Goal: Task Accomplishment & Management: Manage account settings

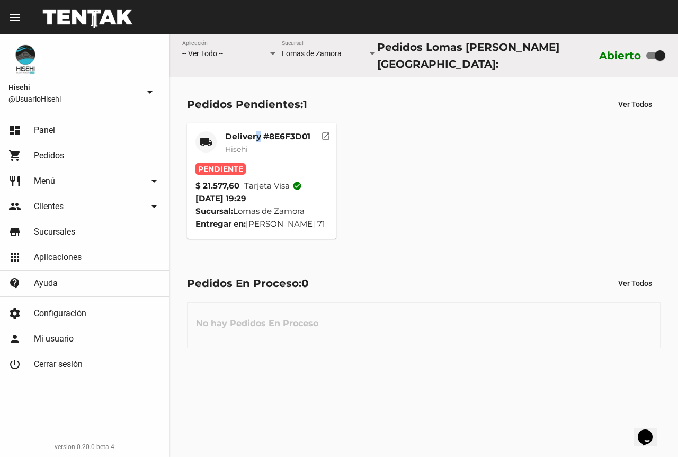
click at [258, 134] on mat-card-title "Delivery #8E6F3D01" at bounding box center [267, 136] width 85 height 11
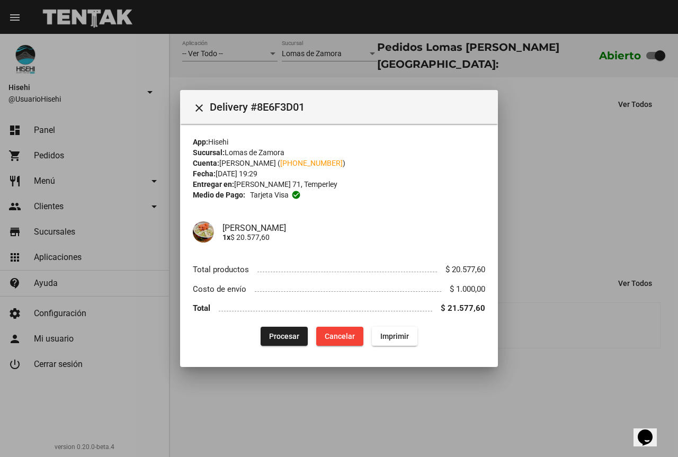
click at [533, 209] on div at bounding box center [339, 228] width 678 height 457
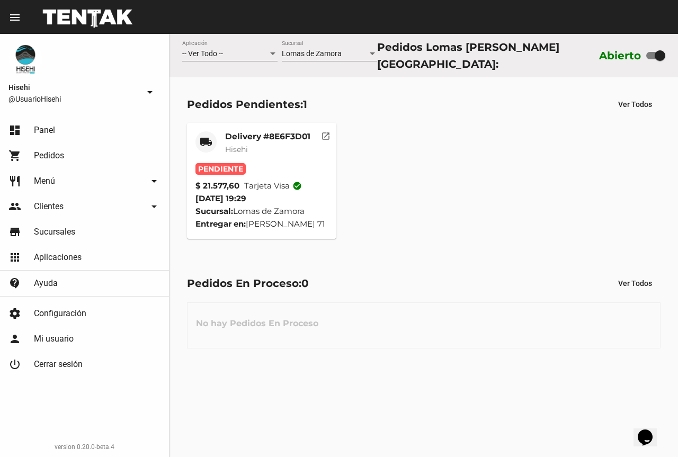
click at [230, 145] on span "Hisehi" at bounding box center [236, 150] width 23 height 10
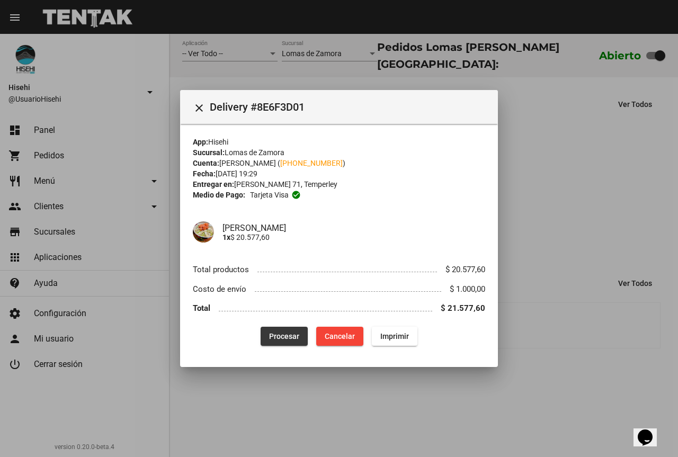
click at [280, 336] on span "Procesar" at bounding box center [284, 336] width 30 height 8
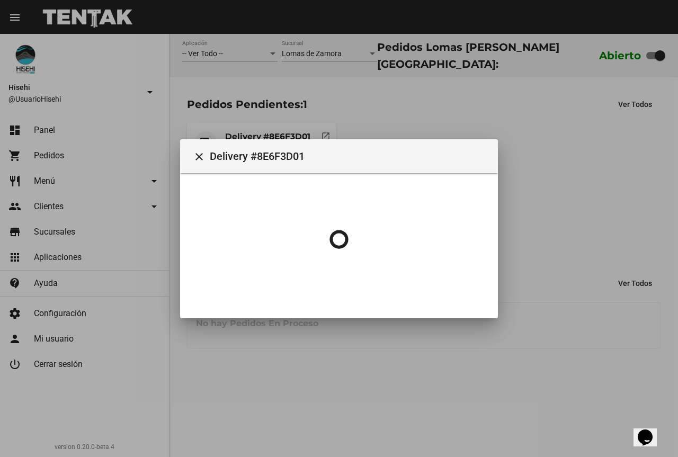
click at [595, 250] on div at bounding box center [339, 228] width 678 height 457
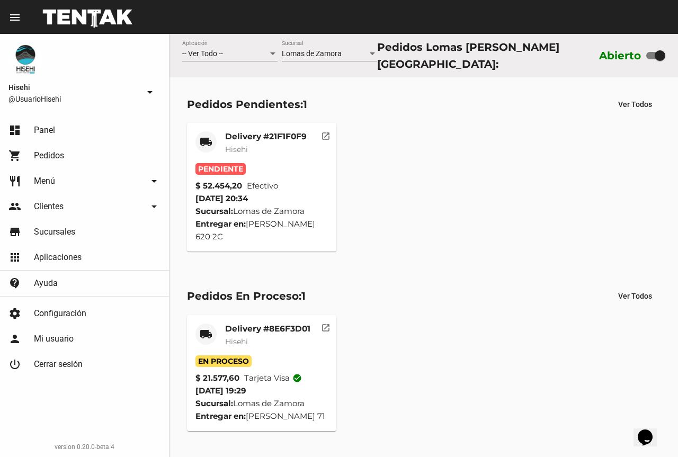
click at [245, 131] on mat-card-title "Delivery #21F1F0F9" at bounding box center [266, 136] width 82 height 11
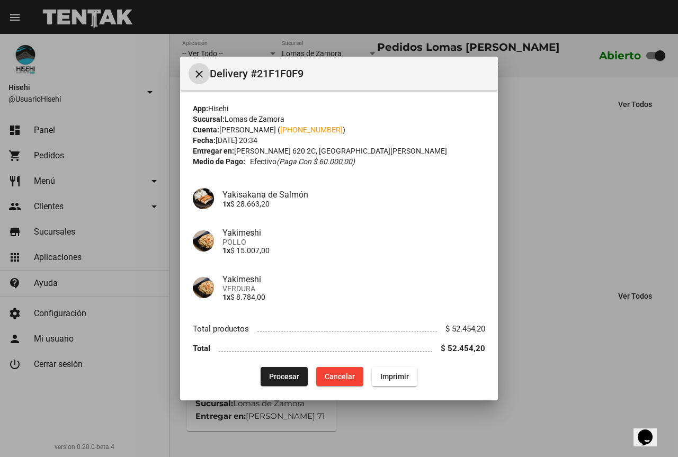
scroll to position [7, 0]
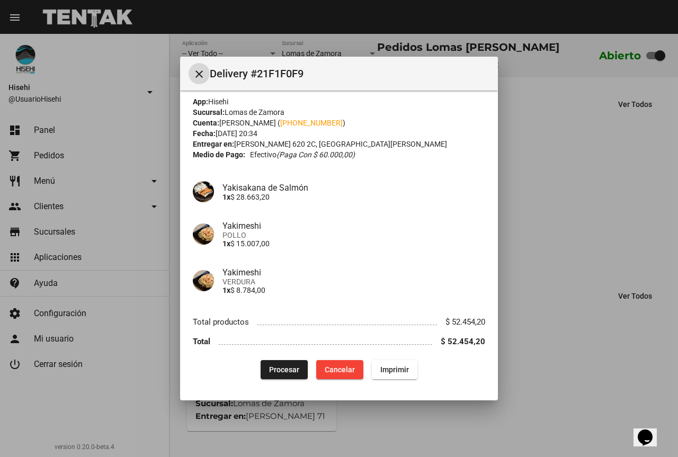
click at [142, 215] on div at bounding box center [339, 228] width 678 height 457
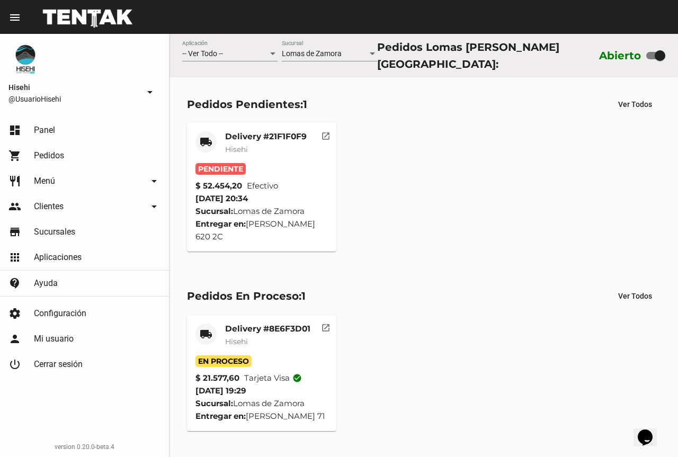
click at [302, 136] on mat-card-title "Delivery #21F1F0F9" at bounding box center [266, 136] width 82 height 11
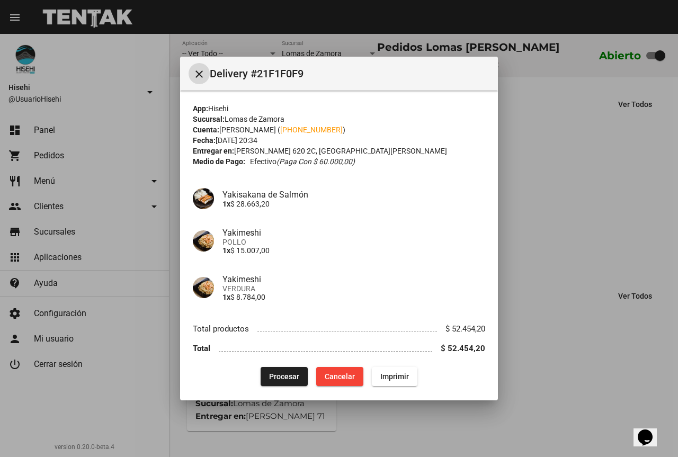
click at [281, 375] on span "Procesar" at bounding box center [284, 376] width 30 height 8
